Goal: Find specific page/section: Find specific page/section

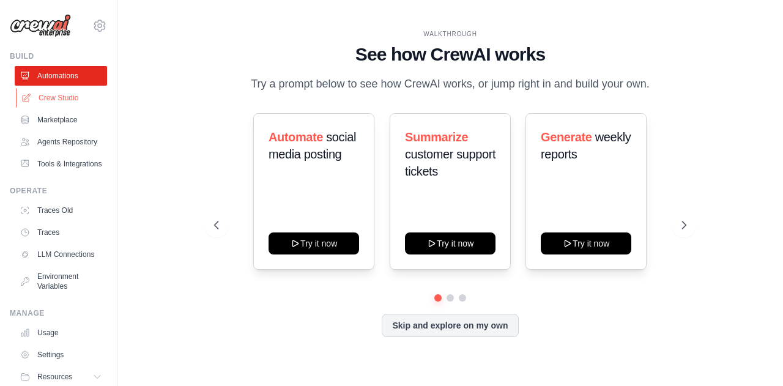
click at [65, 97] on link "Crew Studio" at bounding box center [62, 98] width 92 height 20
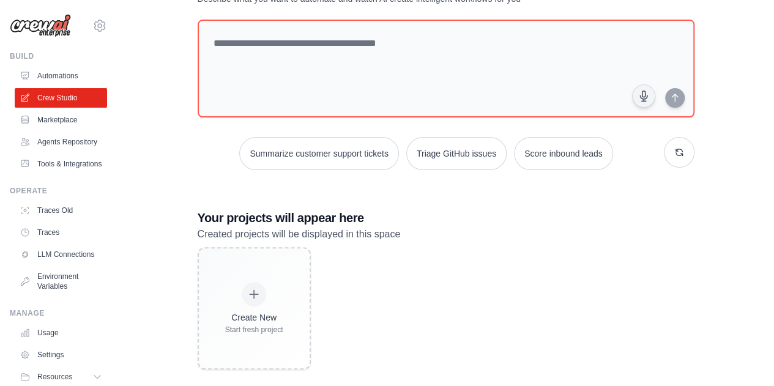
scroll to position [73, 0]
